Goal: Answer question/provide support: Share knowledge or assist other users

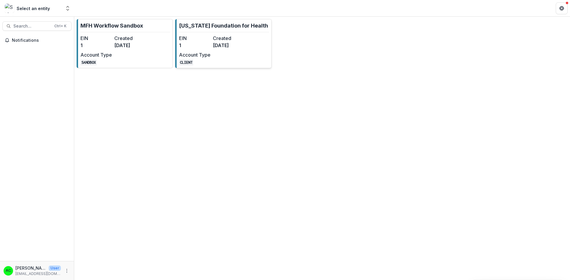
click at [222, 53] on div "EIN 1 Created [DATE] Account Type CLIENT" at bounding box center [211, 50] width 65 height 31
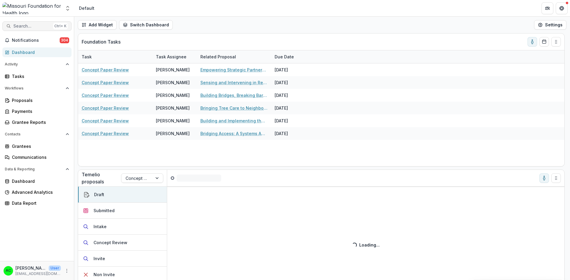
click at [37, 28] on span "Search..." at bounding box center [31, 26] width 37 height 5
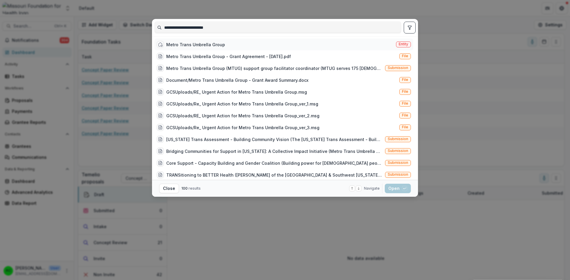
type input "**********"
click at [214, 43] on div "Metro Trans Umbrella Group" at bounding box center [195, 45] width 59 height 6
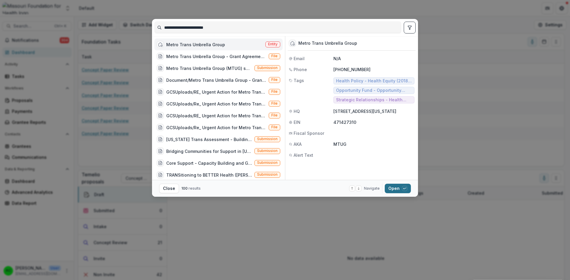
click at [394, 193] on button "Open with enter key" at bounding box center [398, 188] width 26 height 9
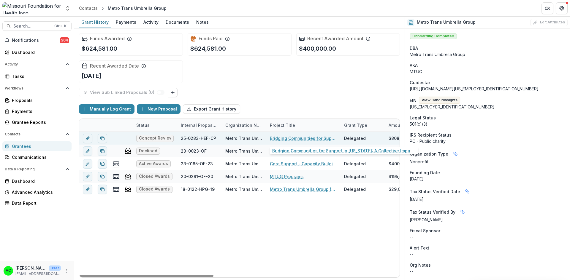
click at [284, 138] on link "Bridging Communities for Support in [US_STATE]: A Collective Impact Initiative" at bounding box center [303, 138] width 67 height 6
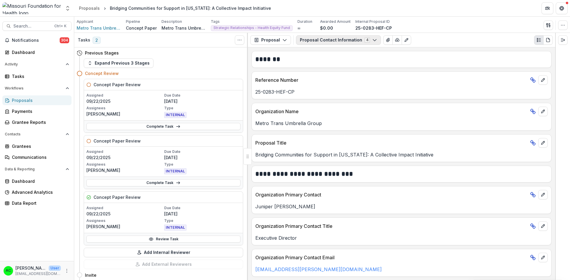
click at [339, 41] on button "Proposal Contact Information 4" at bounding box center [338, 39] width 85 height 9
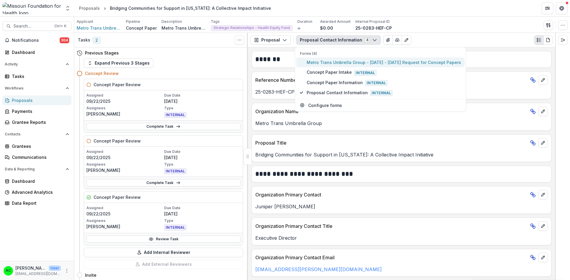
click at [329, 60] on span "Metro Trans Umbrella Group - [DATE] - [DATE] Request for Concept Papers" at bounding box center [384, 62] width 154 height 6
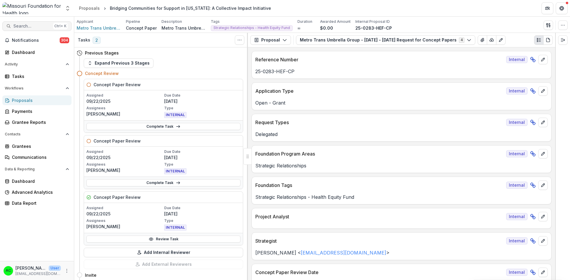
click at [23, 26] on span "Search..." at bounding box center [31, 26] width 37 height 5
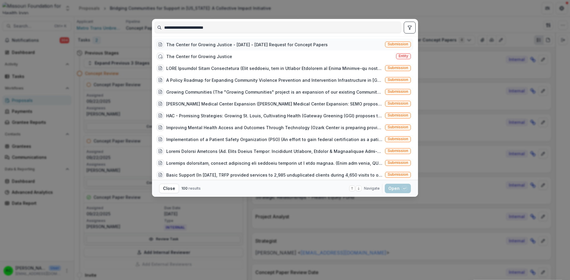
type input "**********"
click at [201, 44] on div "The Center for Growing Justice - [DATE] - [DATE] Request for Concept Papers" at bounding box center [246, 45] width 161 height 6
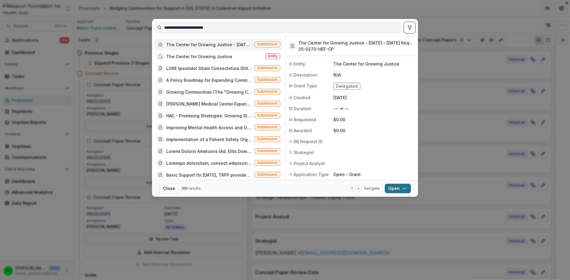
click at [391, 188] on button "Open with enter key" at bounding box center [398, 188] width 26 height 9
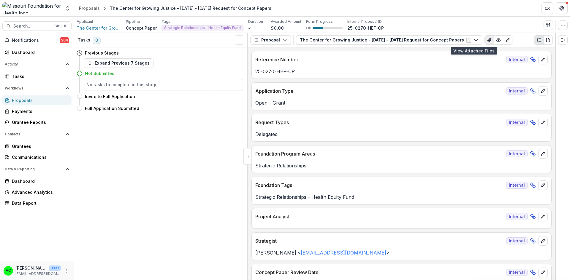
click at [487, 41] on icon "View Attached Files" at bounding box center [488, 40] width 3 height 4
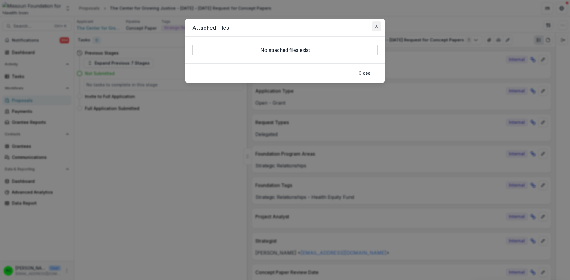
click at [378, 28] on button "Close" at bounding box center [376, 25] width 9 height 9
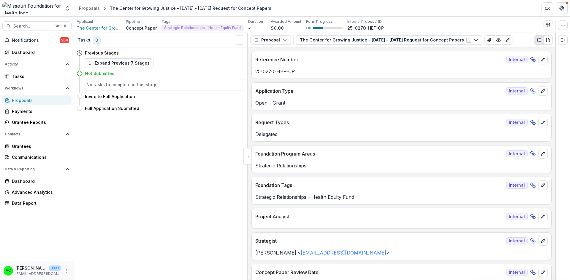
click at [97, 28] on span "The Center for Growing Justice" at bounding box center [99, 28] width 45 height 6
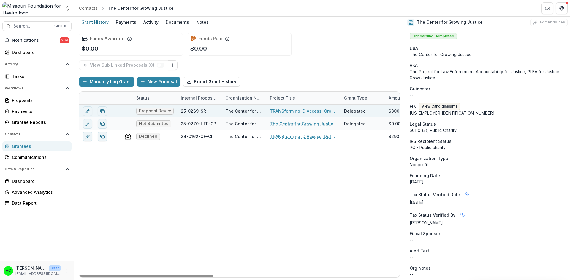
click at [281, 113] on link "TRANSforming ID Access: Growing Capacity to Defend & Expand Gender Marker Chang…" at bounding box center [303, 111] width 67 height 6
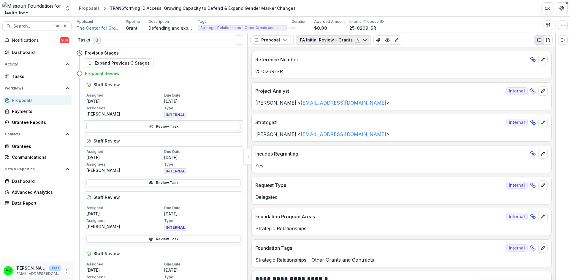
click at [347, 41] on button "PA Initial Review - Grants 5" at bounding box center [333, 39] width 75 height 9
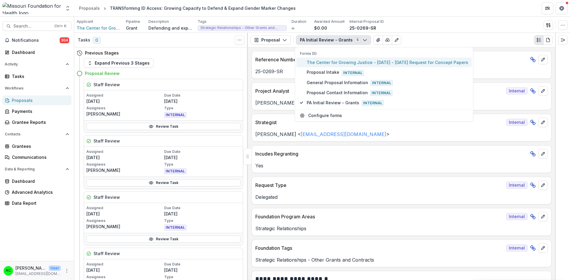
click at [329, 63] on span "The Center for Growing Justice - [DATE] - [DATE] Request for Concept Papers" at bounding box center [387, 62] width 161 height 6
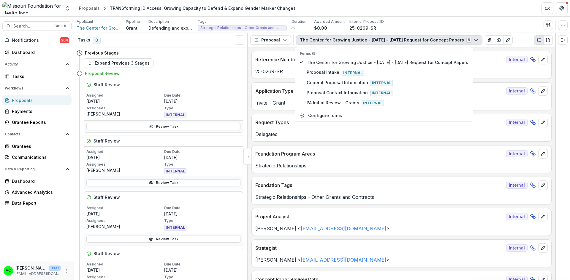
click at [413, 22] on div "Applicant The Center for Growing Justice Pipeline Grant Description Defending a…" at bounding box center [322, 25] width 491 height 12
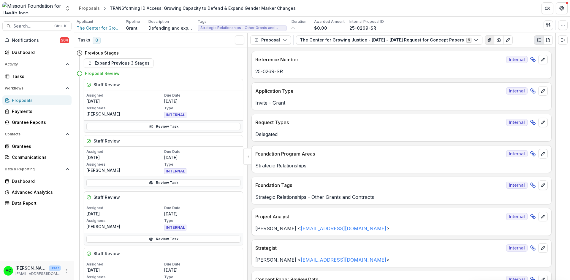
click at [488, 39] on icon "View Attached Files" at bounding box center [489, 40] width 3 height 4
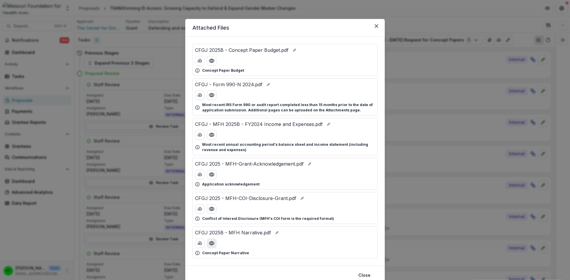
click at [214, 245] on button "Preview CFGJ 2025B - MFH Narrative.pdf" at bounding box center [211, 243] width 9 height 9
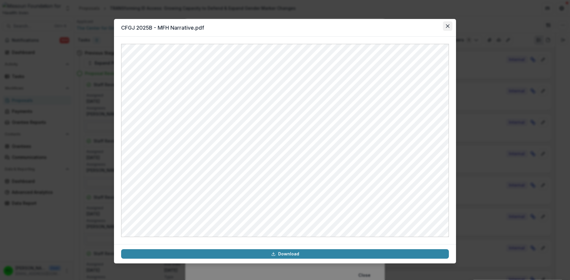
click at [448, 25] on icon "Close" at bounding box center [448, 26] width 4 height 4
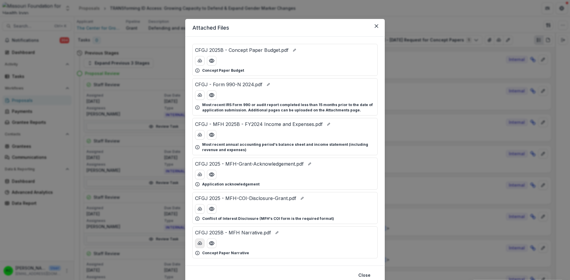
click at [199, 246] on icon "download-button" at bounding box center [199, 243] width 5 height 5
click at [211, 61] on circle "Preview CFGJ 2025B - Concept Paper Budget.pdf" at bounding box center [212, 61] width 2 height 2
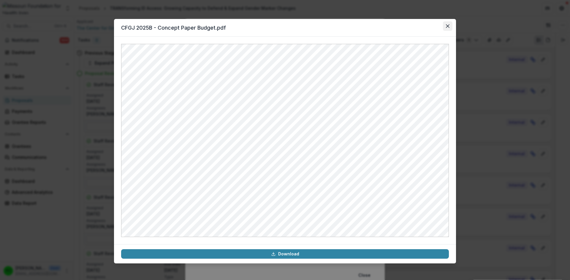
click at [448, 25] on icon "Close" at bounding box center [448, 26] width 4 height 4
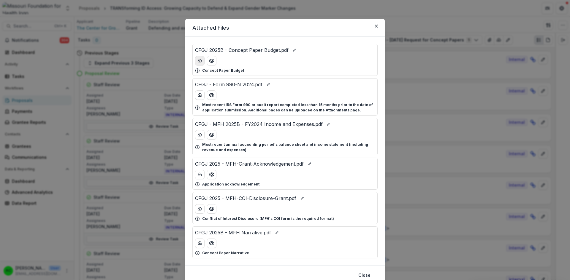
click at [202, 58] on button "download-button" at bounding box center [199, 60] width 9 height 9
click at [375, 26] on icon "Close" at bounding box center [377, 26] width 4 height 4
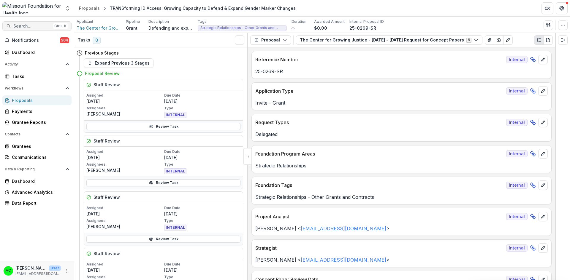
click at [44, 26] on span "Search..." at bounding box center [31, 26] width 37 height 5
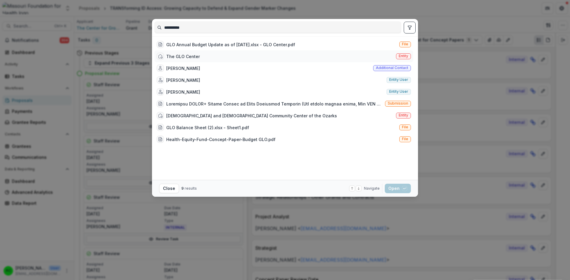
type input "**********"
click at [213, 57] on div "The GLO Center Entity" at bounding box center [283, 56] width 259 height 12
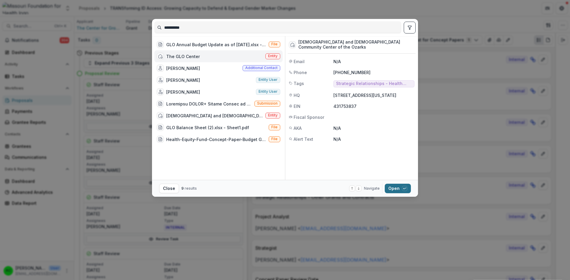
click at [391, 187] on button "Open with enter key" at bounding box center [398, 188] width 26 height 9
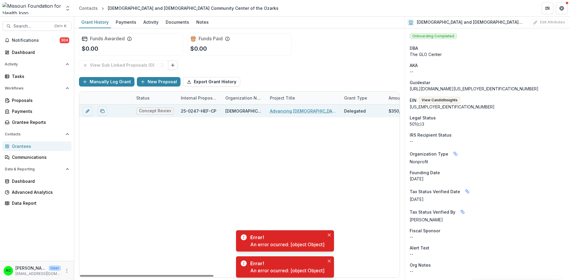
click at [277, 111] on link "Advancing [DEMOGRAPHIC_DATA] Health Equity in [GEOGRAPHIC_DATA][US_STATE]" at bounding box center [303, 111] width 67 height 6
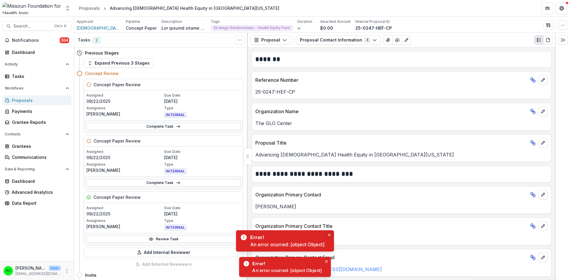
click at [329, 236] on icon "Close" at bounding box center [329, 235] width 3 height 3
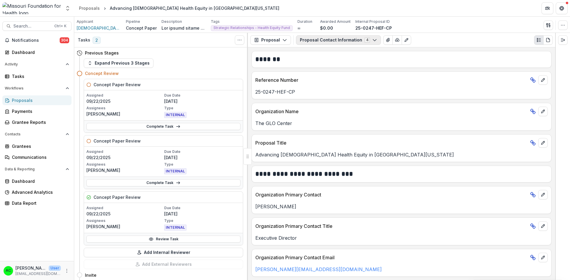
click at [331, 41] on button "Proposal Contact Information 4" at bounding box center [338, 39] width 85 height 9
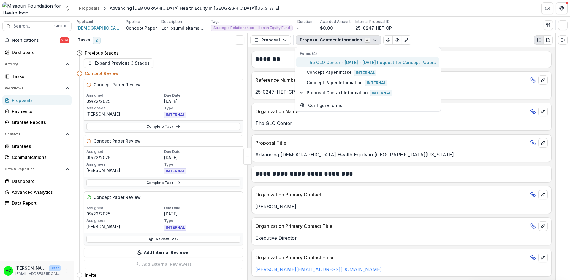
click at [325, 62] on span "The GLO Center - [DATE] - [DATE] Request for Concept Papers" at bounding box center [371, 62] width 129 height 6
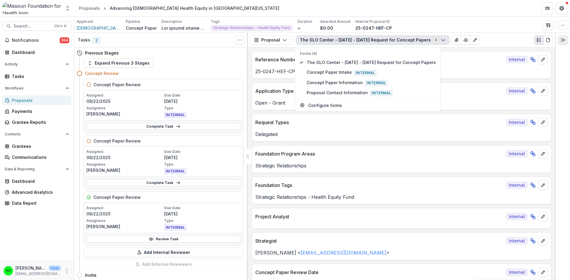
click at [563, 42] on icon "Expand right" at bounding box center [562, 40] width 5 height 5
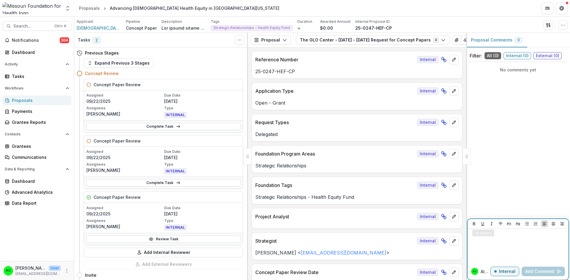
click at [480, 235] on p at bounding box center [518, 234] width 96 height 7
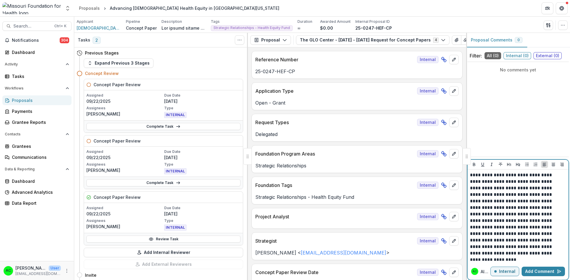
click at [521, 175] on p "**********" at bounding box center [517, 214] width 94 height 85
click at [541, 274] on button "Add Comment" at bounding box center [542, 271] width 43 height 9
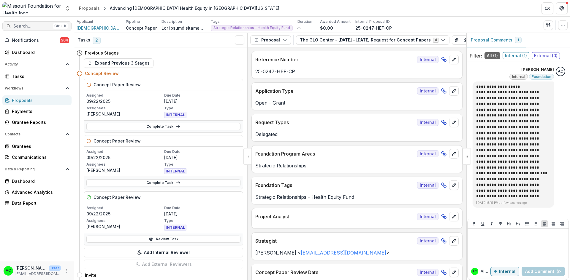
click at [41, 26] on span "Search..." at bounding box center [31, 26] width 37 height 5
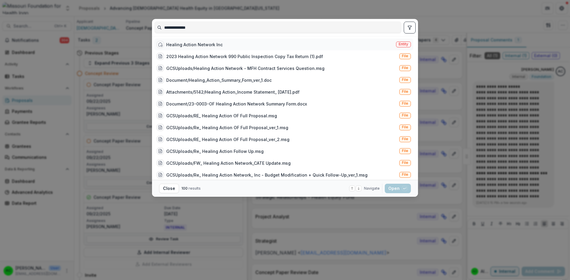
type input "**********"
click at [180, 41] on div "Healing Action Network Inc" at bounding box center [190, 44] width 66 height 7
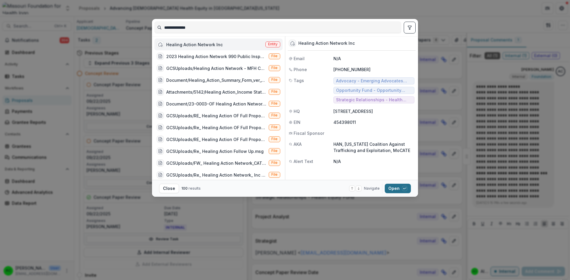
click at [394, 187] on button "Open with enter key" at bounding box center [398, 188] width 26 height 9
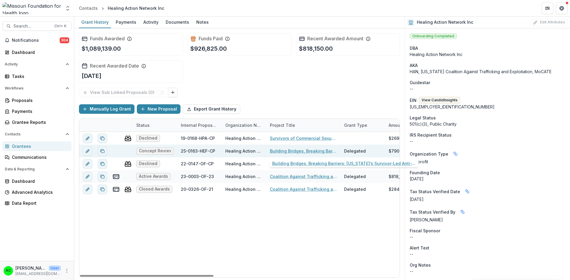
click at [282, 150] on link "Building Bridges, Breaking Barriers: [US_STATE]’s Survivor-Led Anti-Trafficking…" at bounding box center [303, 151] width 67 height 6
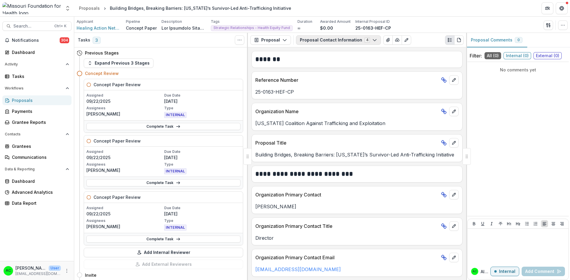
click at [340, 41] on button "Proposal Contact Information 4" at bounding box center [338, 39] width 85 height 9
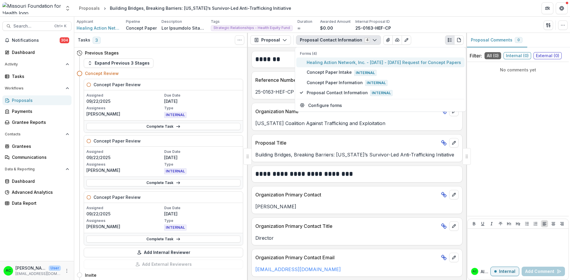
click at [329, 62] on span "Healing Action Network, Inc. - [DATE] - [DATE] Request for Concept Papers" at bounding box center [384, 62] width 154 height 6
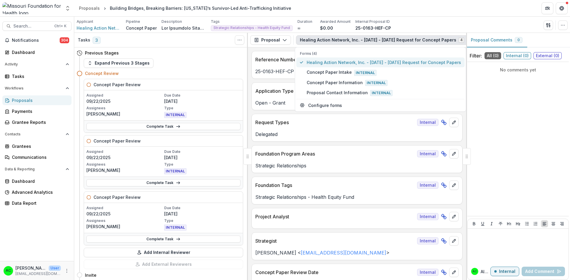
click at [383, 63] on span "Healing Action Network, Inc. - [DATE] - [DATE] Request for Concept Papers" at bounding box center [384, 62] width 154 height 6
click at [479, 238] on p at bounding box center [518, 234] width 96 height 7
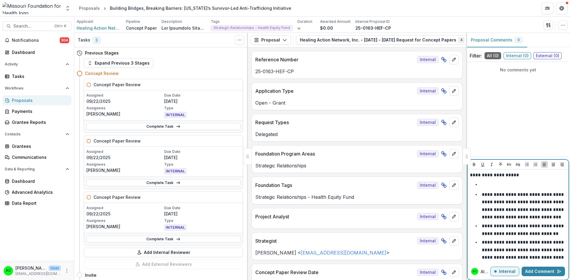
scroll to position [186, 0]
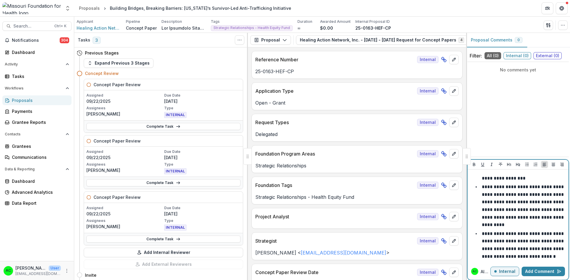
click at [539, 242] on p "**********" at bounding box center [523, 245] width 83 height 27
click at [541, 270] on button "Add Comment" at bounding box center [542, 271] width 43 height 9
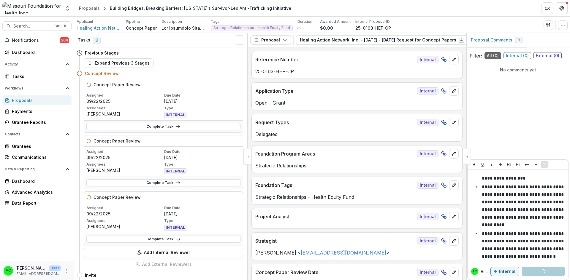
scroll to position [0, 0]
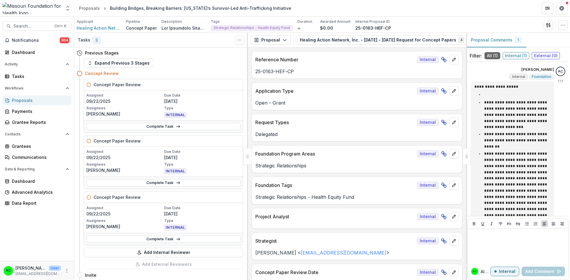
click at [560, 81] on circle "Options" at bounding box center [560, 81] width 0 height 0
click at [556, 163] on div "**********" at bounding box center [518, 213] width 94 height 293
click at [557, 80] on icon "Options" at bounding box center [560, 81] width 6 height 6
click at [518, 94] on button "Delete" at bounding box center [527, 93] width 64 height 11
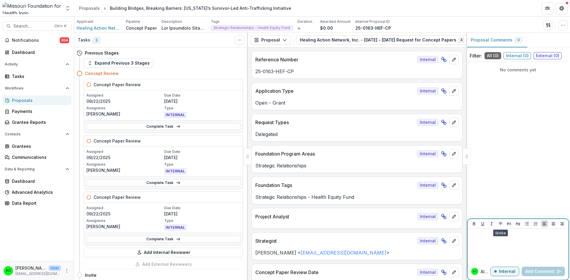
click at [496, 233] on p at bounding box center [518, 234] width 96 height 7
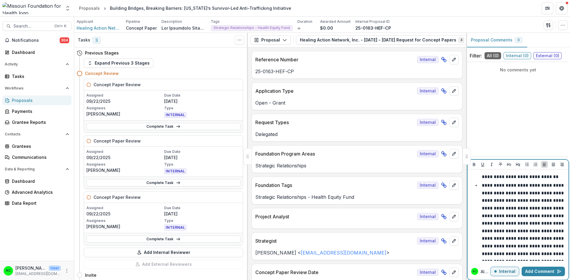
scroll to position [54, 0]
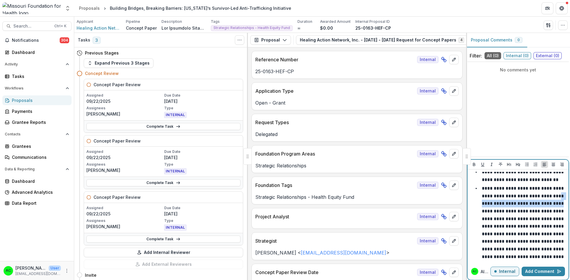
drag, startPoint x: 567, startPoint y: 205, endPoint x: 565, endPoint y: 193, distance: 11.9
click at [565, 193] on div "**********" at bounding box center [517, 217] width 101 height 94
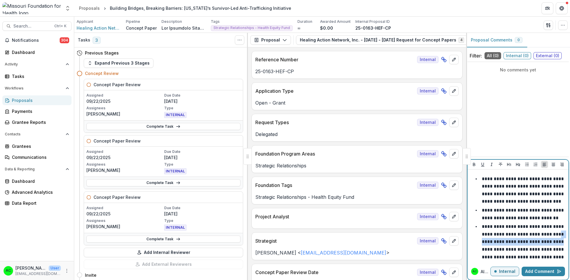
scroll to position [0, 0]
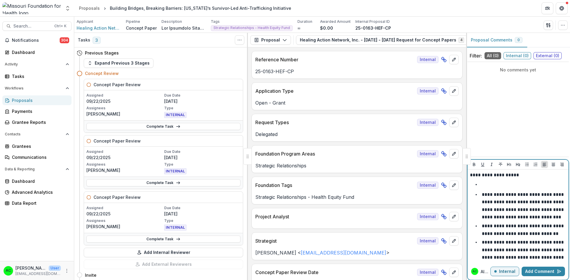
click at [531, 188] on li at bounding box center [521, 185] width 89 height 8
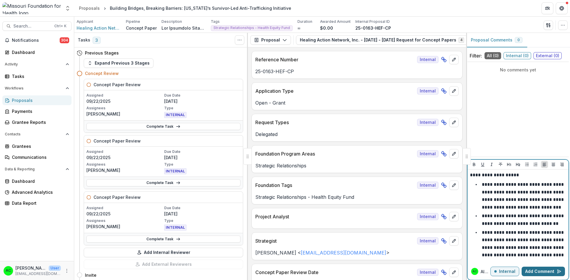
click at [542, 271] on button "Add Comment" at bounding box center [542, 271] width 43 height 9
